Goal: Navigation & Orientation: Find specific page/section

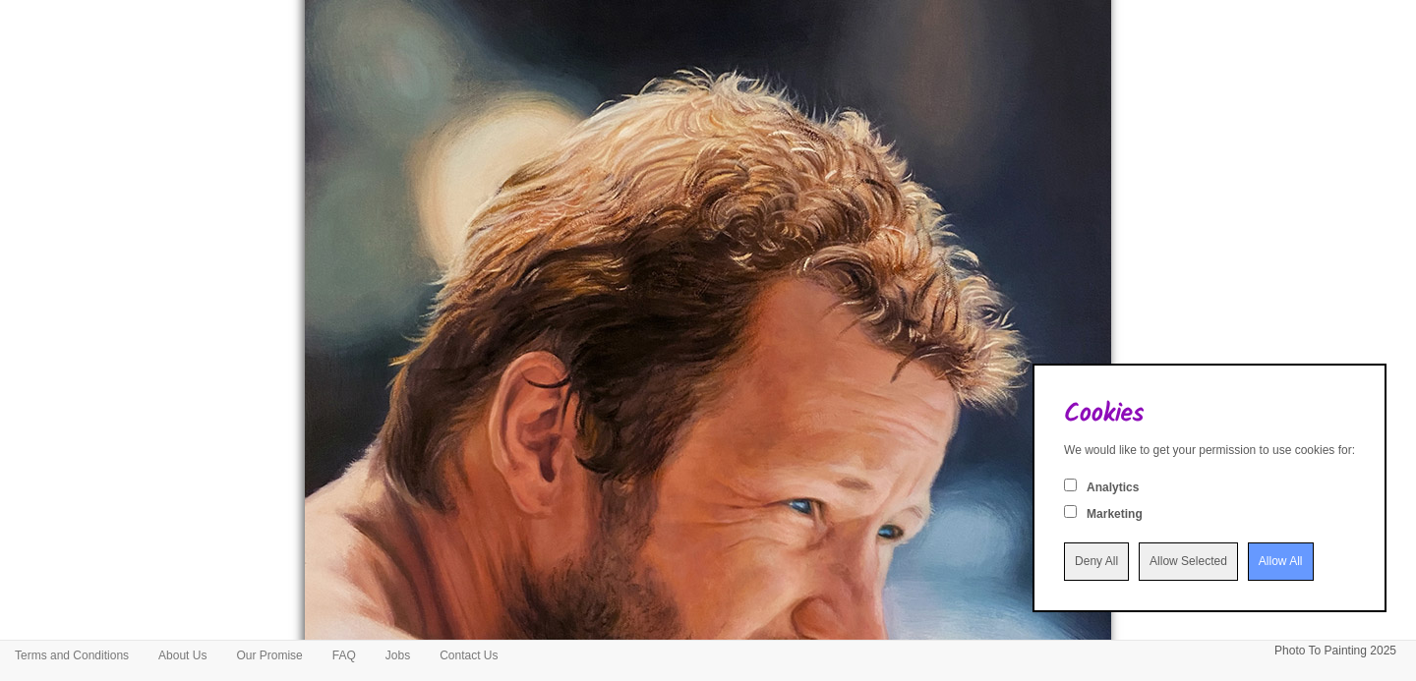
scroll to position [341, 0]
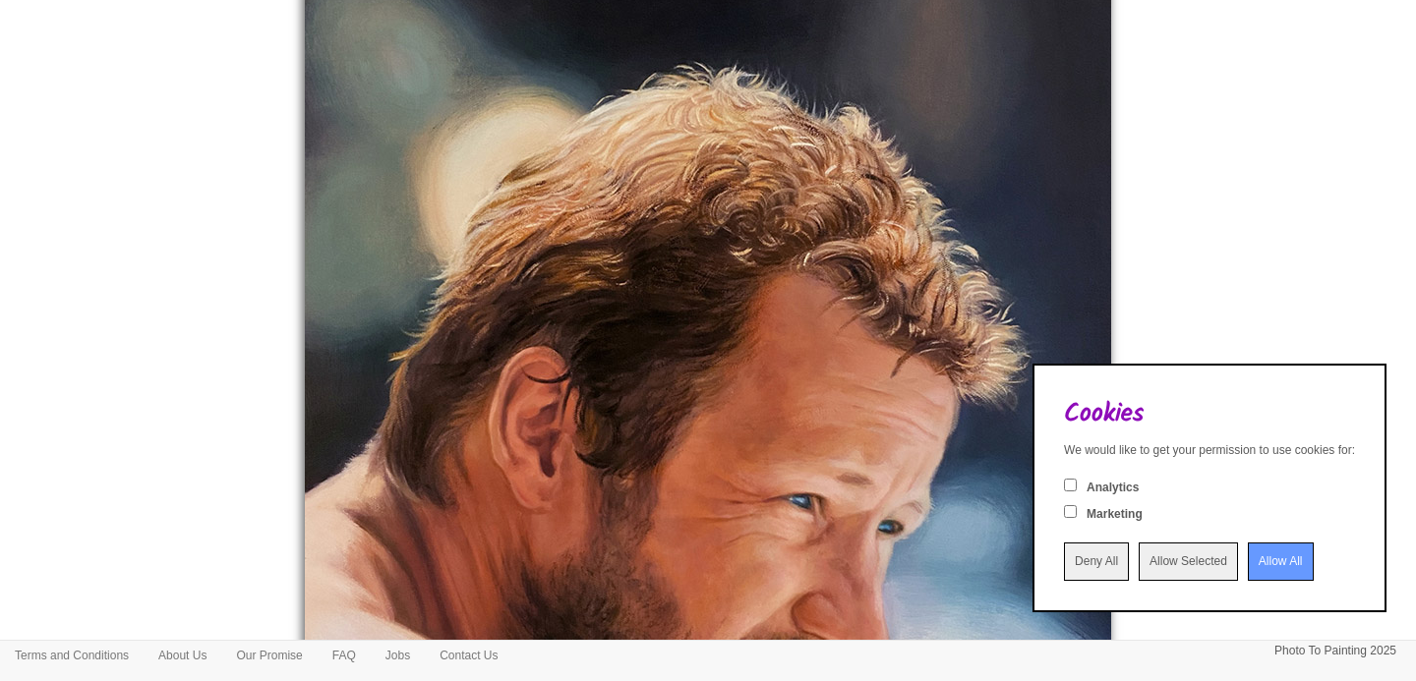
click at [1274, 555] on input "Allow All" at bounding box center [1281, 562] width 66 height 38
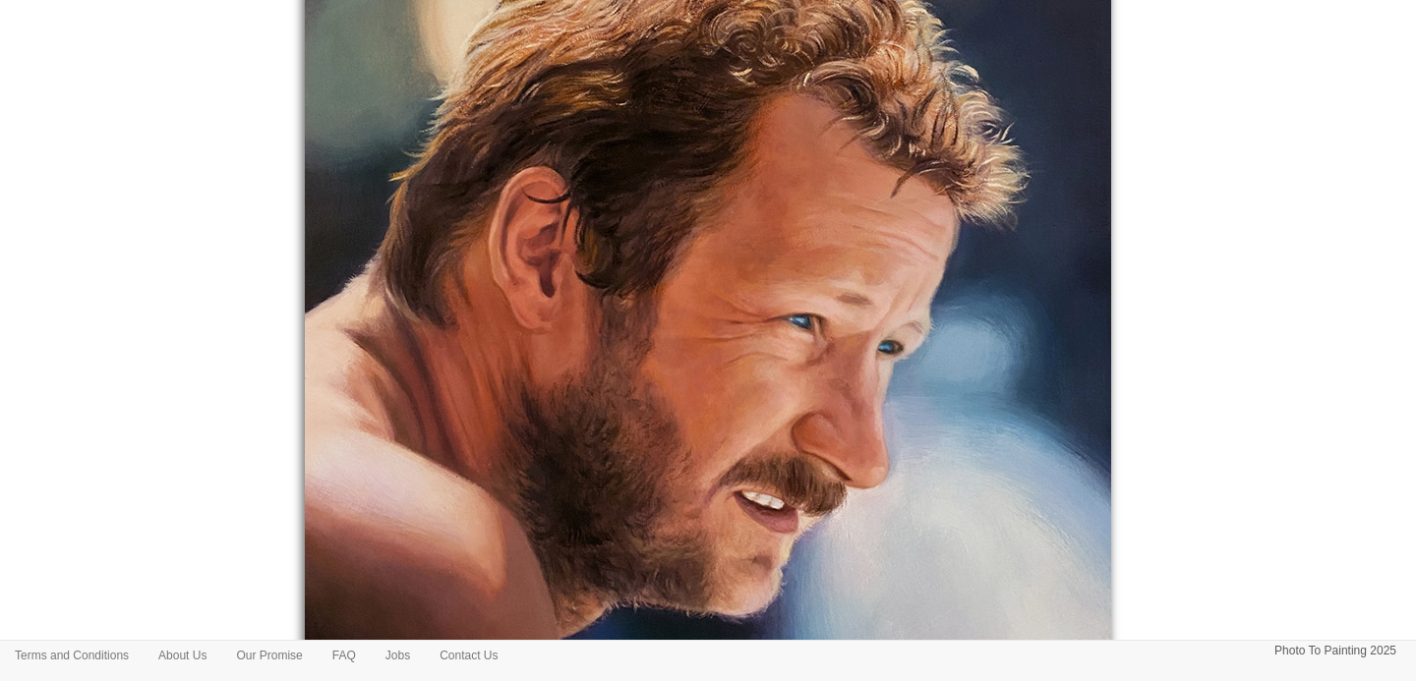
scroll to position [523, 0]
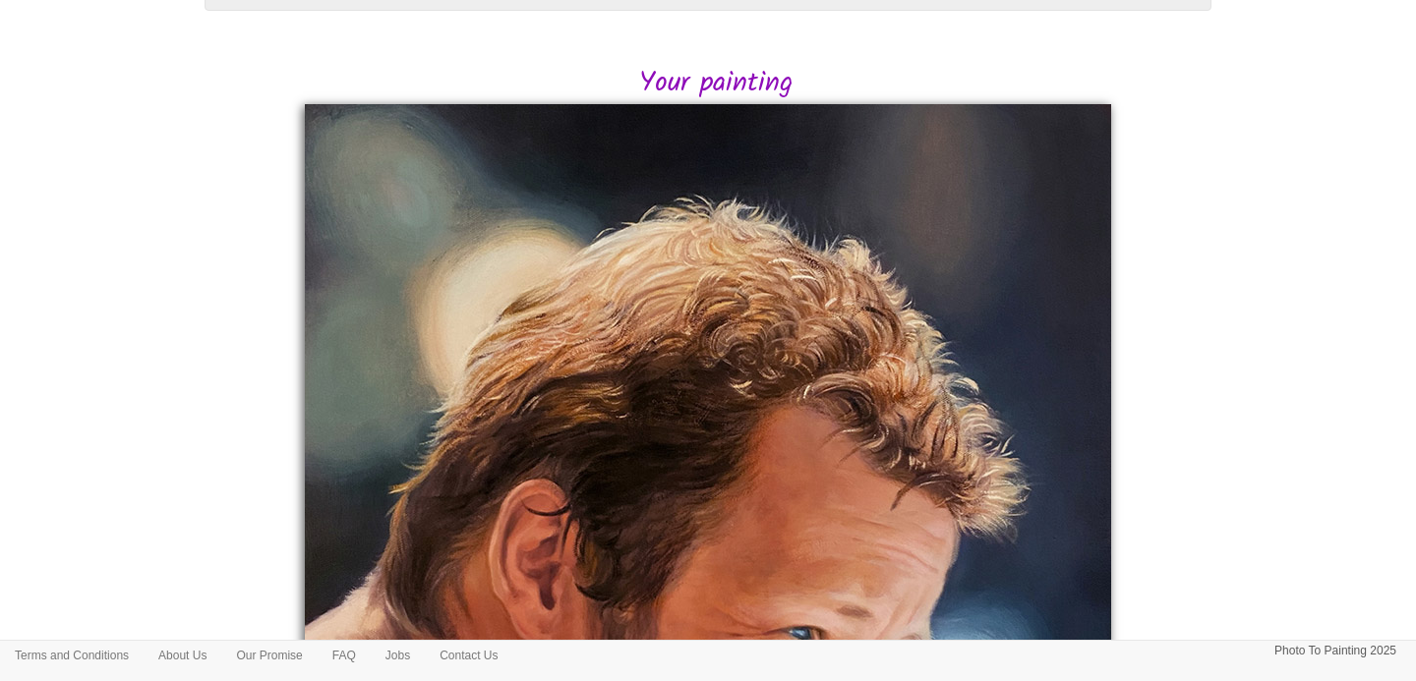
scroll to position [186, 0]
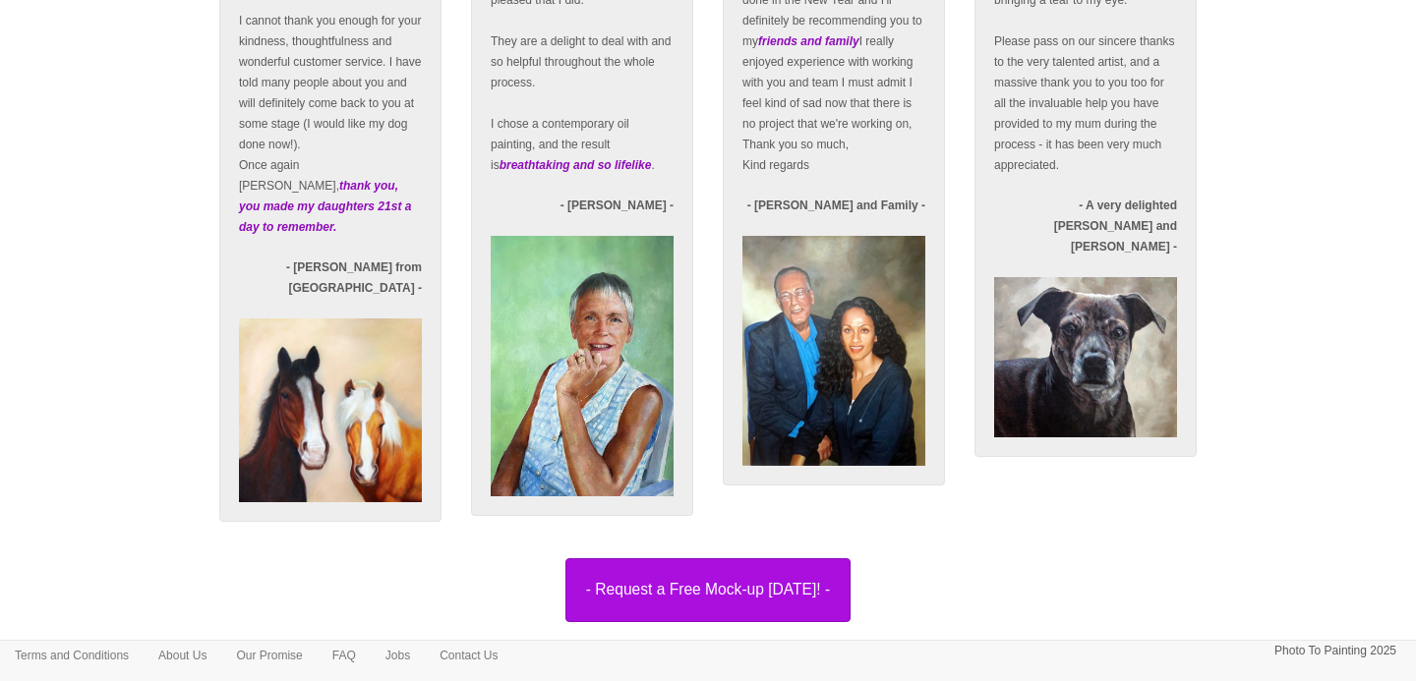
scroll to position [3363, 0]
click at [200, 655] on link "About Us" at bounding box center [183, 655] width 78 height 29
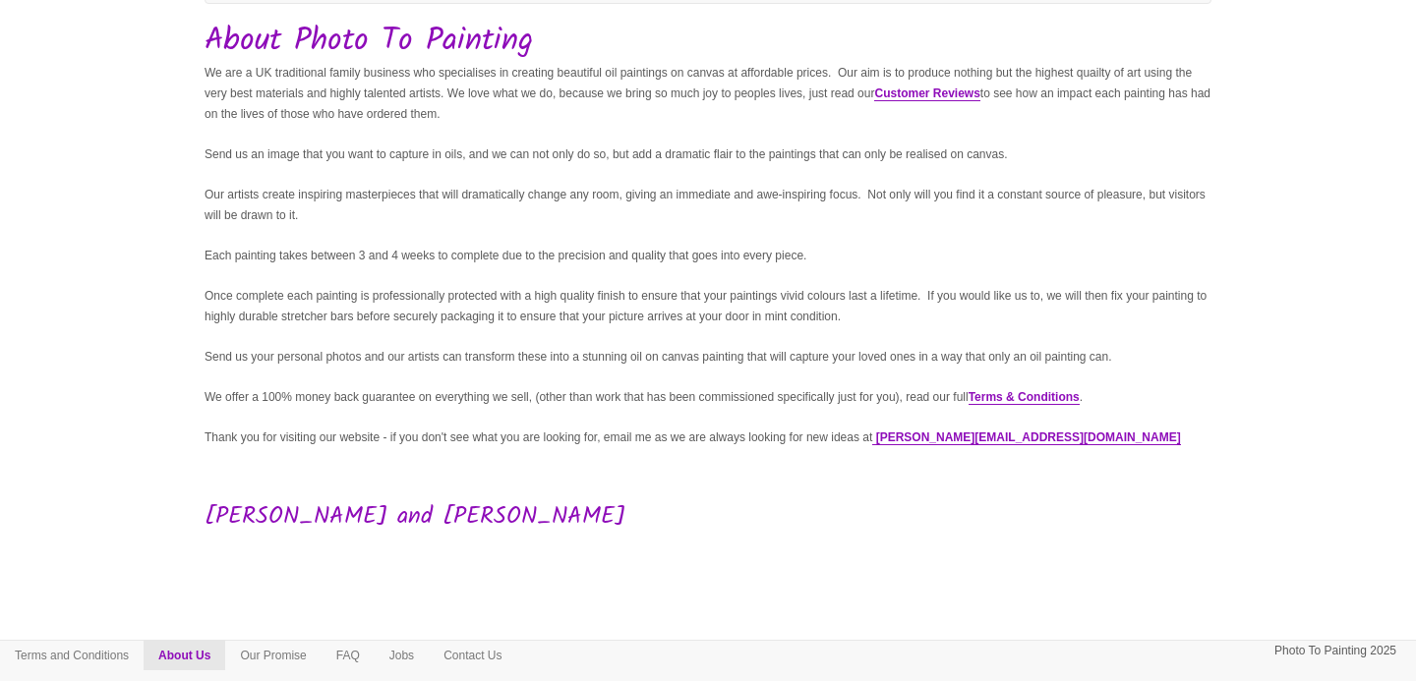
scroll to position [154, 0]
click at [489, 651] on link "Contact Us" at bounding box center [473, 655] width 88 height 29
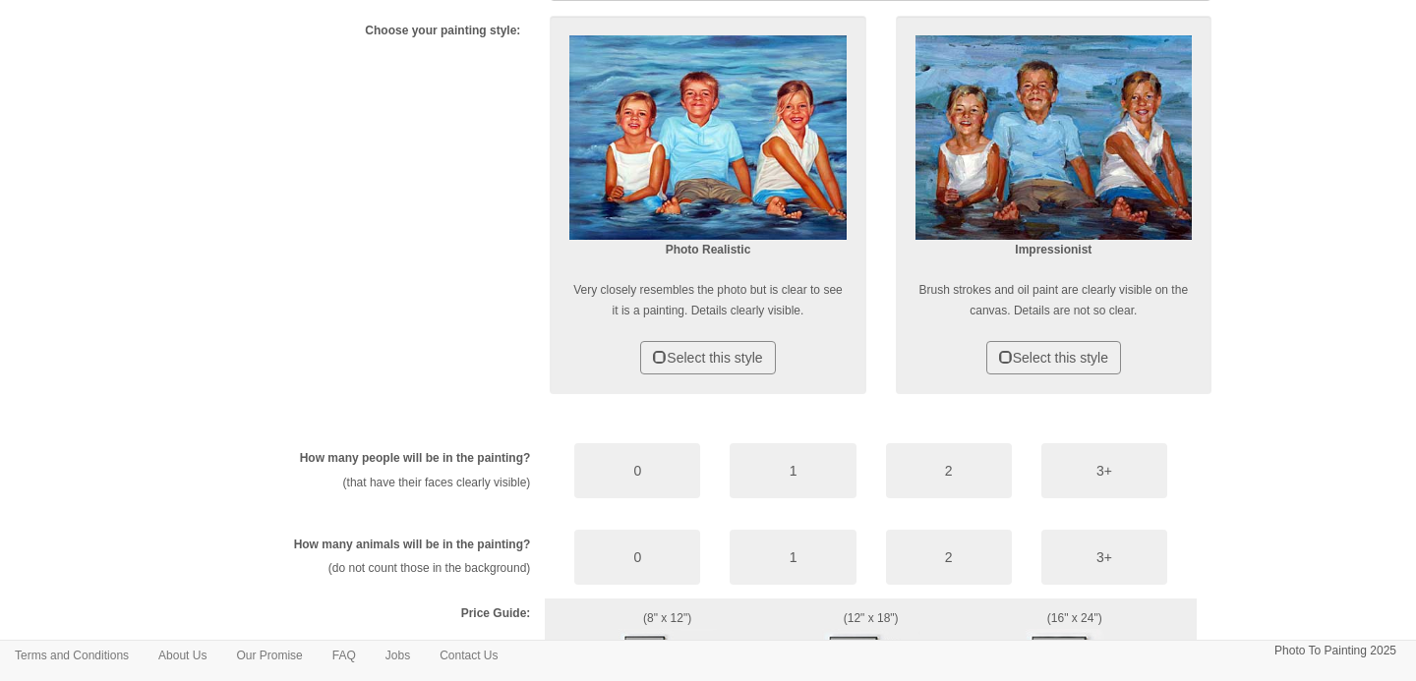
scroll to position [550, 0]
